Goal: Transaction & Acquisition: Purchase product/service

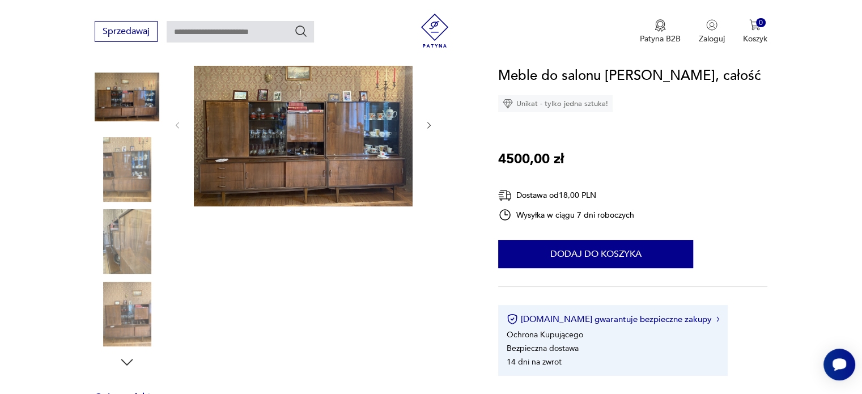
scroll to position [113, 0]
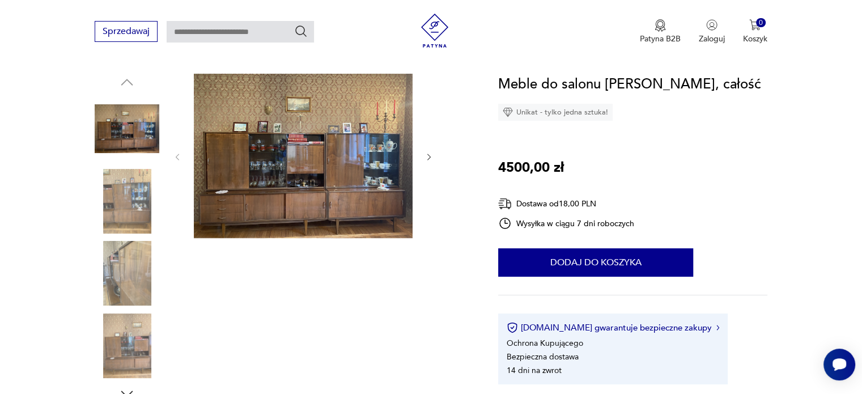
click at [324, 163] on img at bounding box center [303, 156] width 219 height 164
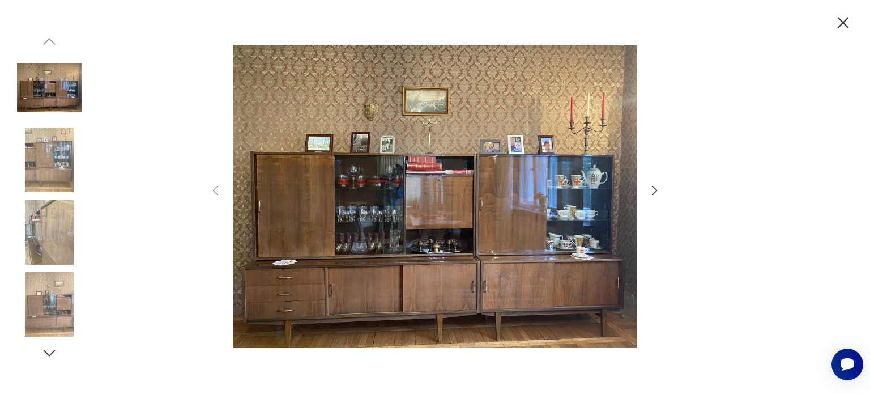
click at [843, 25] on icon "button" at bounding box center [844, 23] width 20 height 20
